Goal: Communication & Community: Answer question/provide support

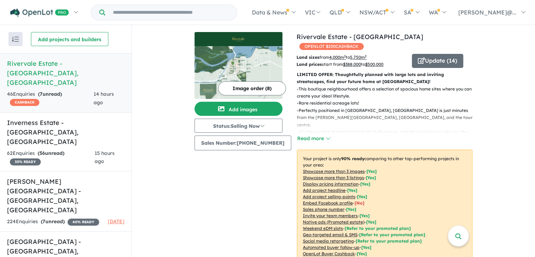
scroll to position [266, 0]
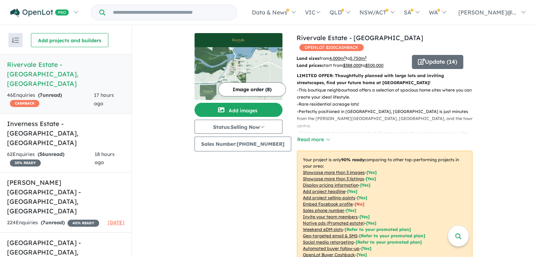
click at [65, 91] on div "46 Enquir ies ( 7 unread) CASHBACK" at bounding box center [50, 99] width 87 height 17
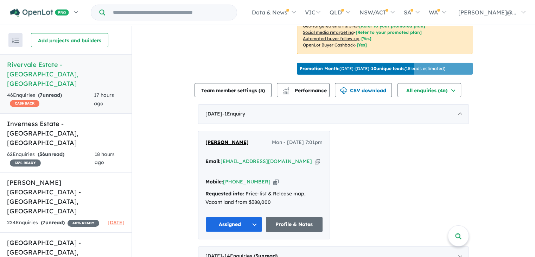
scroll to position [211, 0]
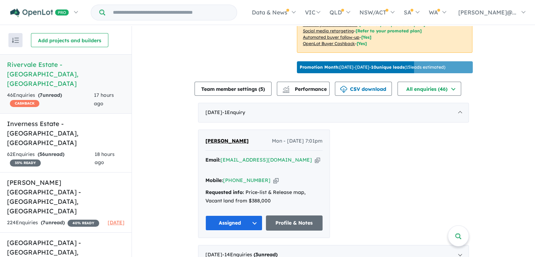
drag, startPoint x: 272, startPoint y: 157, endPoint x: 298, endPoint y: 171, distance: 29.8
click at [300, 176] on div "Mobile: +61 417 363 066 Copied!" at bounding box center [263, 180] width 117 height 8
drag, startPoint x: 278, startPoint y: 157, endPoint x: 221, endPoint y: 150, distance: 57.3
click at [220, 150] on div "Matt Joseph Mon - 01/09/2025, 7:01pm Email: mattgtho71@gmail.com Copied! Mobile…" at bounding box center [263, 184] width 131 height 108
copy a%20Rivervale%20Estate%20-%20Yarrawonga"] "[EMAIL_ADDRESS][DOMAIN_NAME]"
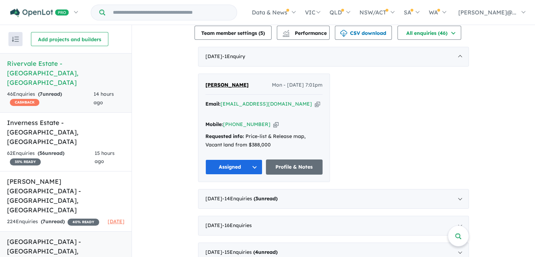
click at [45, 237] on h5 "Wyndham Gardens Estate - Wyndham Vale , VIC" at bounding box center [65, 251] width 117 height 28
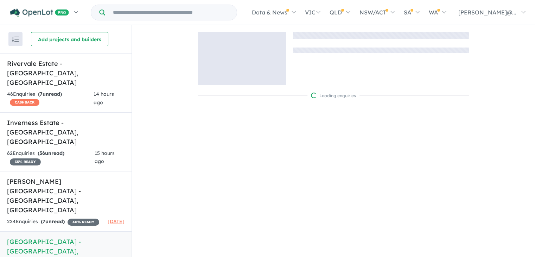
click at [45, 237] on h5 "Wyndham Gardens Estate - Wyndham Vale , VIC" at bounding box center [65, 251] width 117 height 28
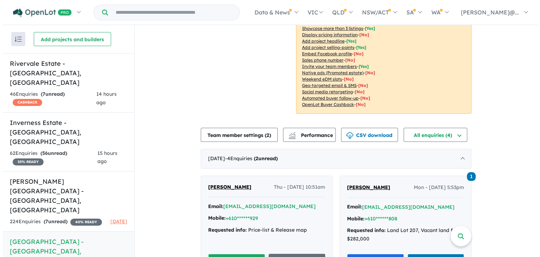
scroll to position [152, 0]
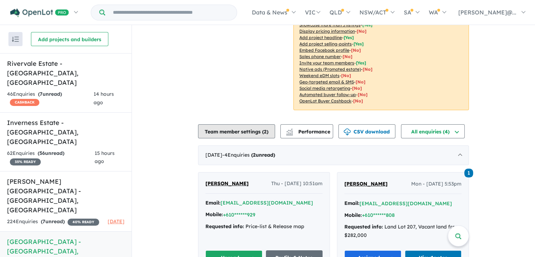
click at [246, 124] on button "Team member settings ( 2 )" at bounding box center [236, 131] width 77 height 14
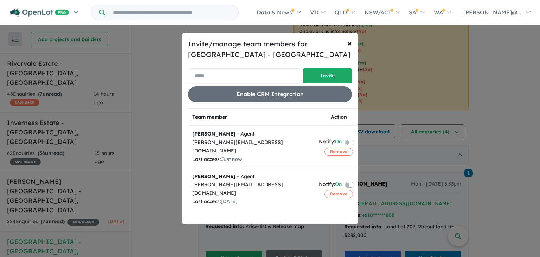
click at [229, 74] on input "email" at bounding box center [244, 75] width 112 height 15
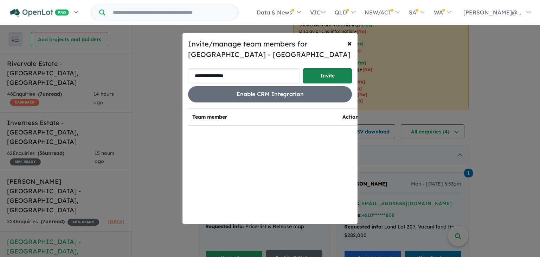
type input "**********"
click at [335, 75] on button "Invite" at bounding box center [327, 75] width 49 height 15
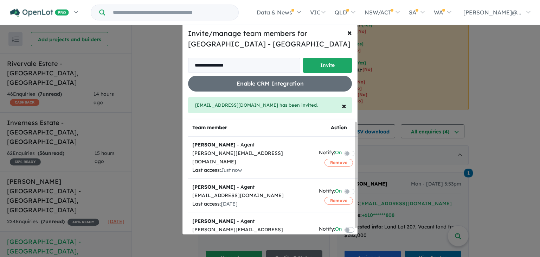
scroll to position [9, 0]
